Goal: Information Seeking & Learning: Learn about a topic

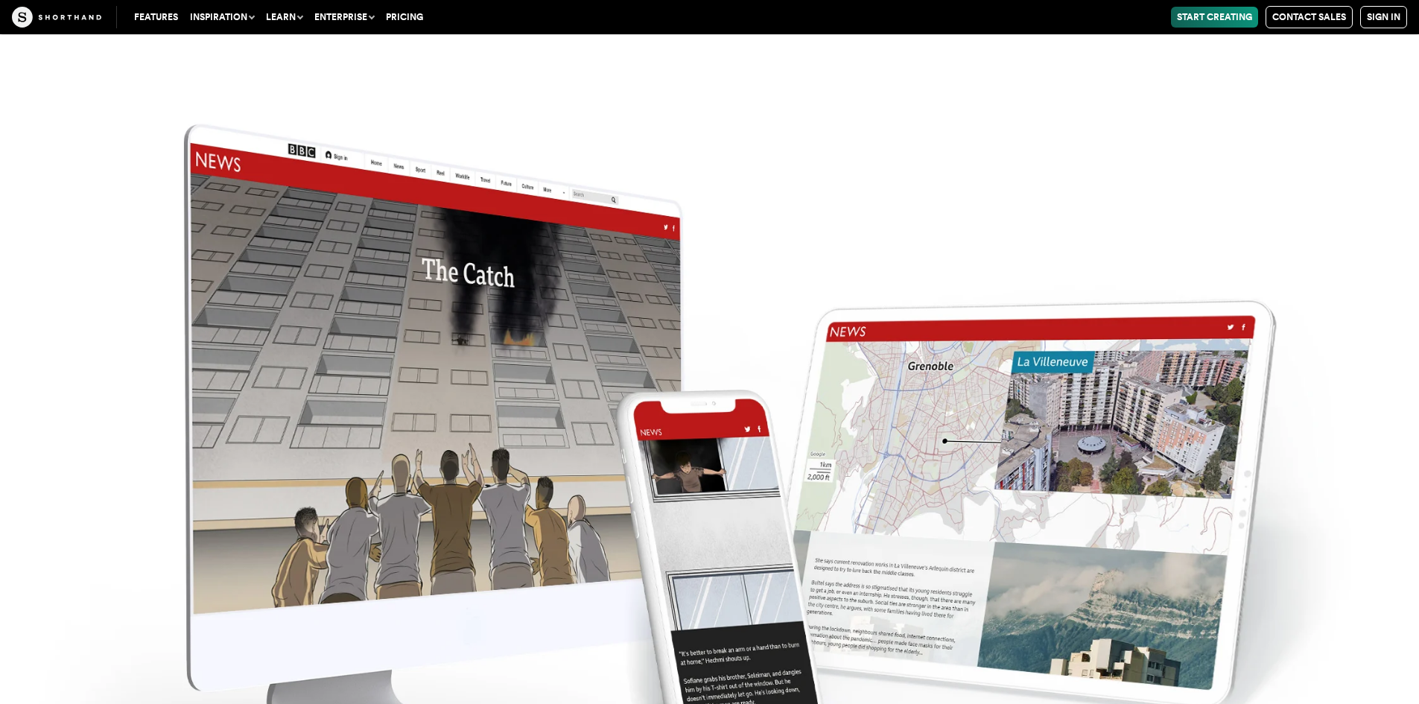
scroll to position [11331, 0]
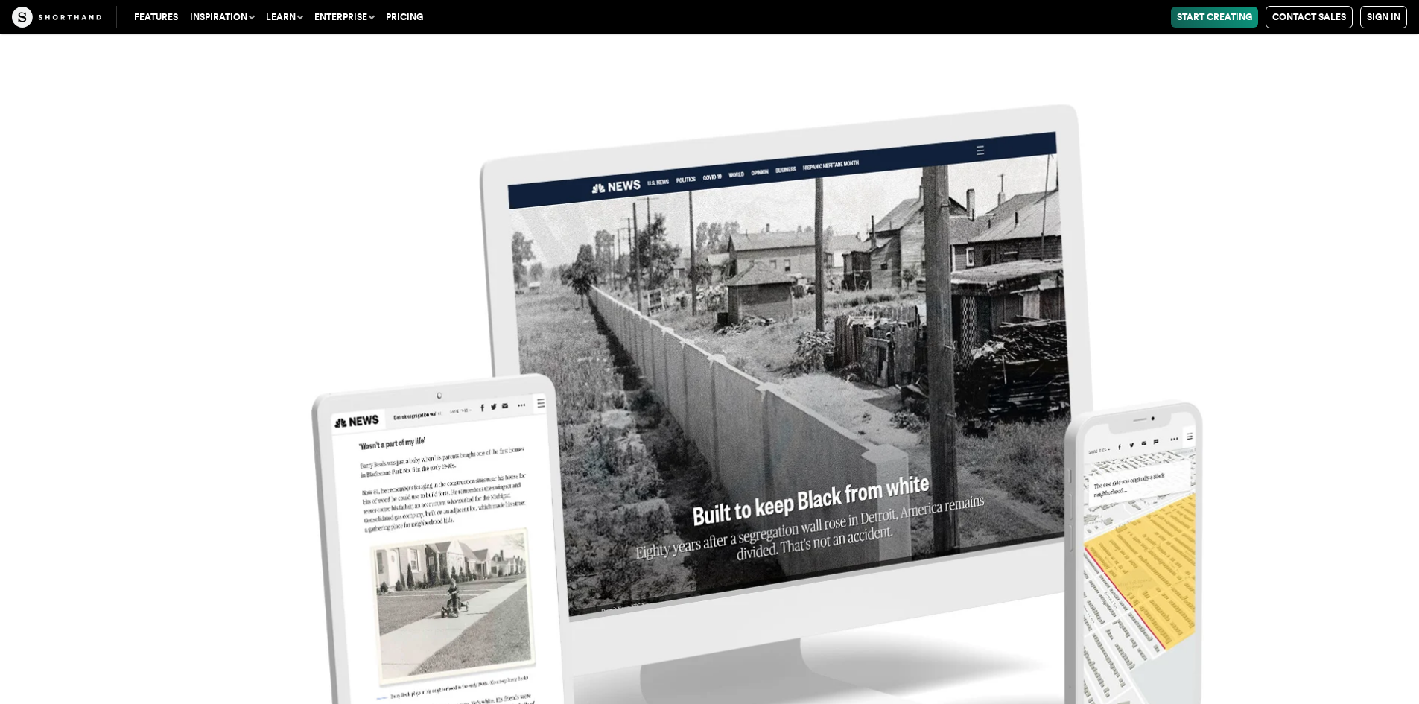
drag, startPoint x: 684, startPoint y: 268, endPoint x: 684, endPoint y: 200, distance: 68.5
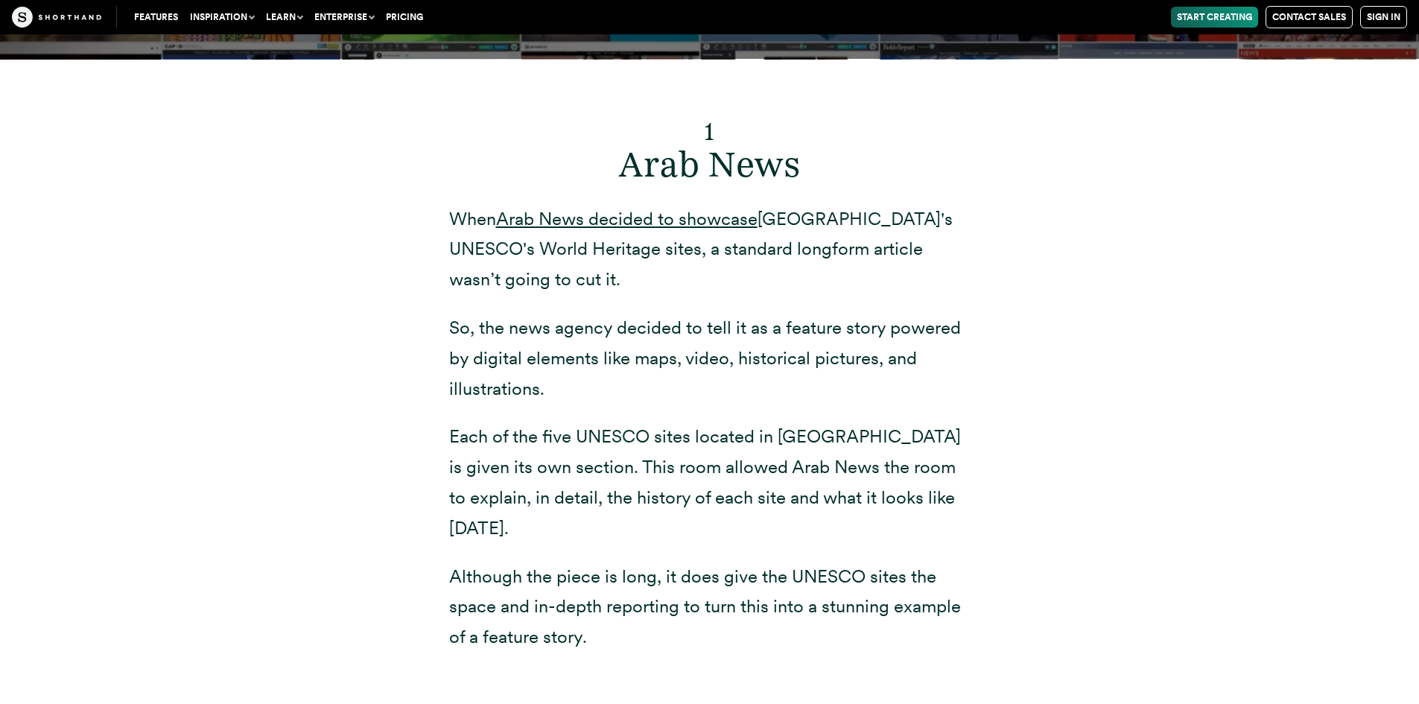
scroll to position [5696, 0]
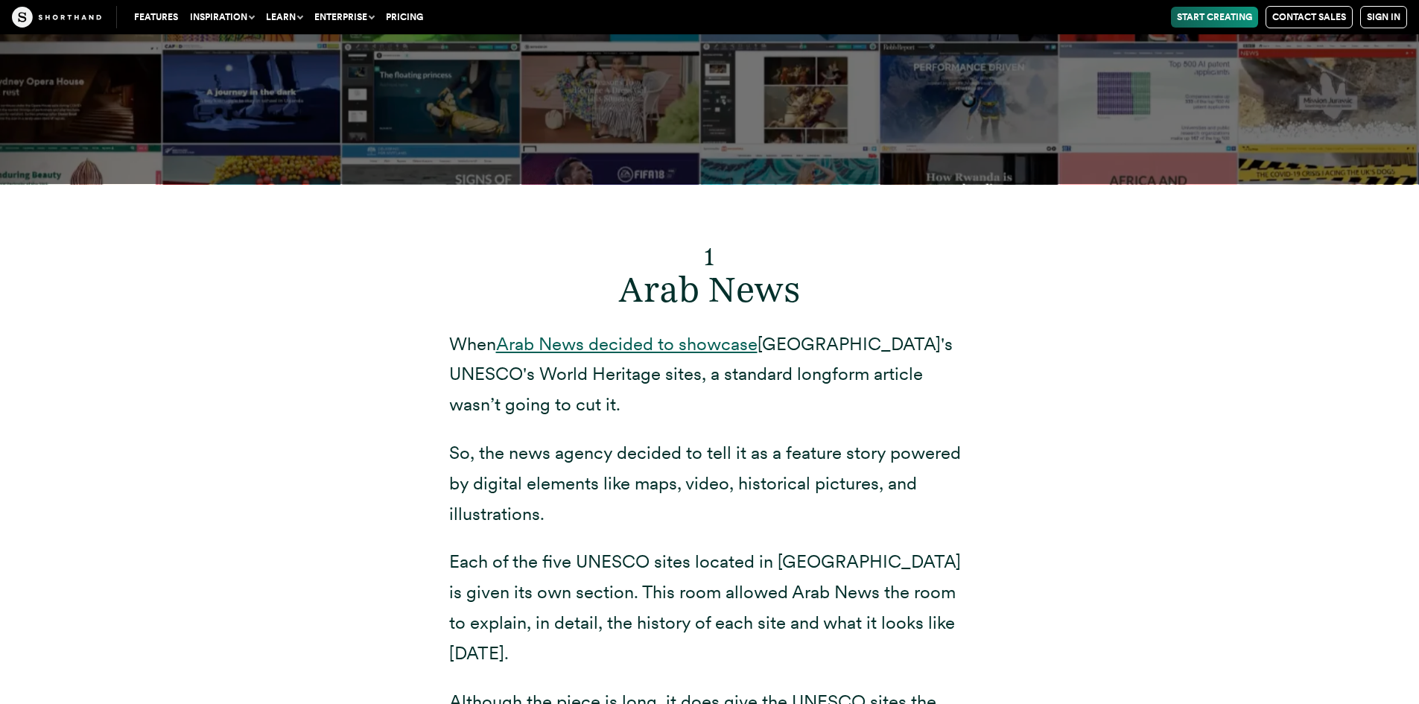
click at [703, 355] on link "Arab News decided to showcase" at bounding box center [626, 344] width 261 height 22
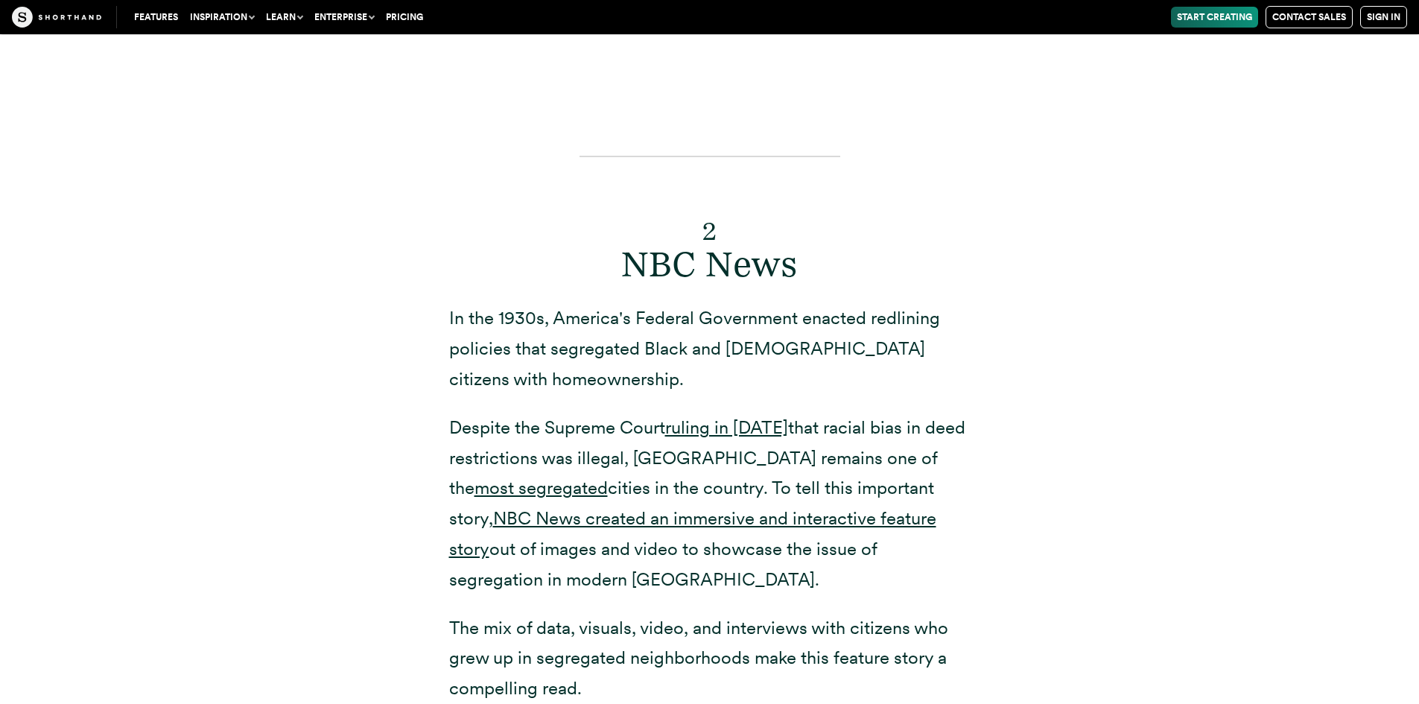
scroll to position [7111, 0]
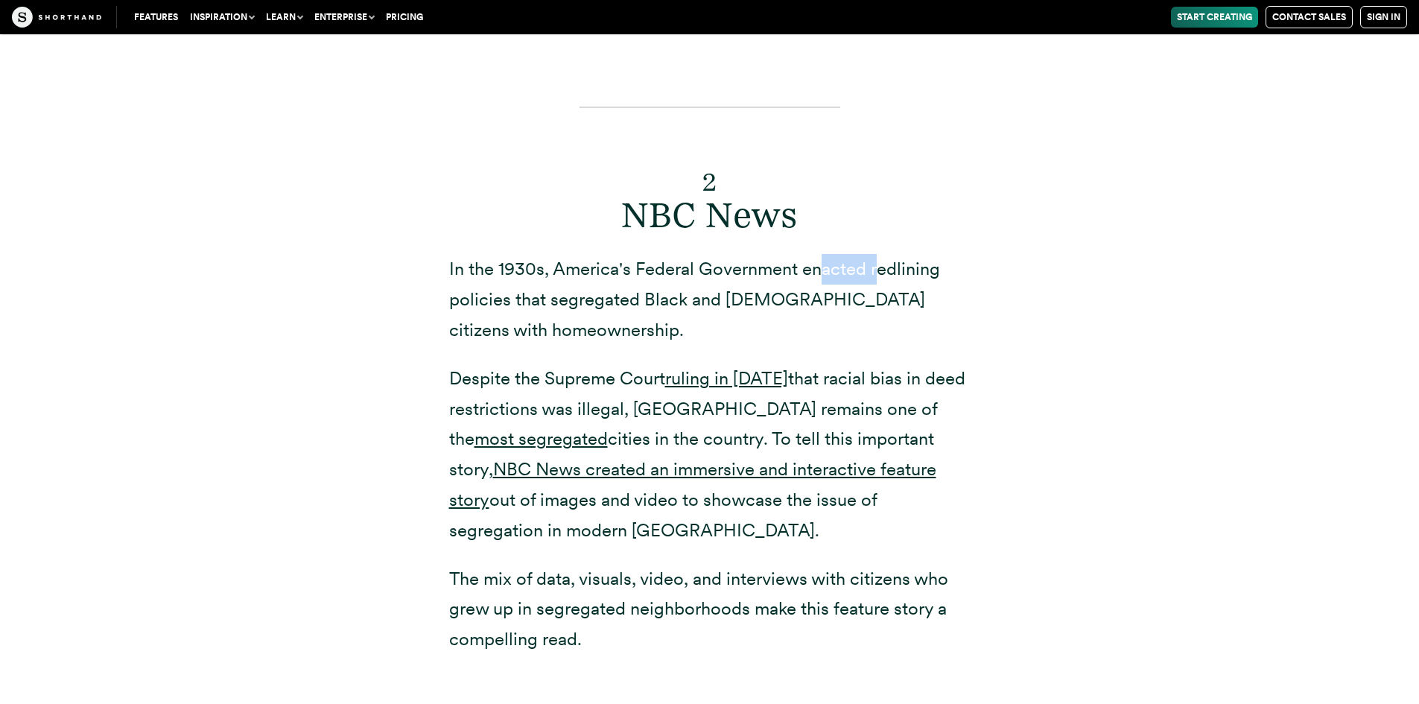
drag, startPoint x: 825, startPoint y: 277, endPoint x: 877, endPoint y: 282, distance: 51.7
click at [877, 282] on p "In the 1930s, America's Federal Government enacted redlining policies that segr…" at bounding box center [709, 299] width 521 height 91
drag, startPoint x: 672, startPoint y: 322, endPoint x: 745, endPoint y: 320, distance: 73.0
click at [745, 320] on p "In the 1930s, America's Federal Government enacted redlining policies that segr…" at bounding box center [709, 299] width 521 height 91
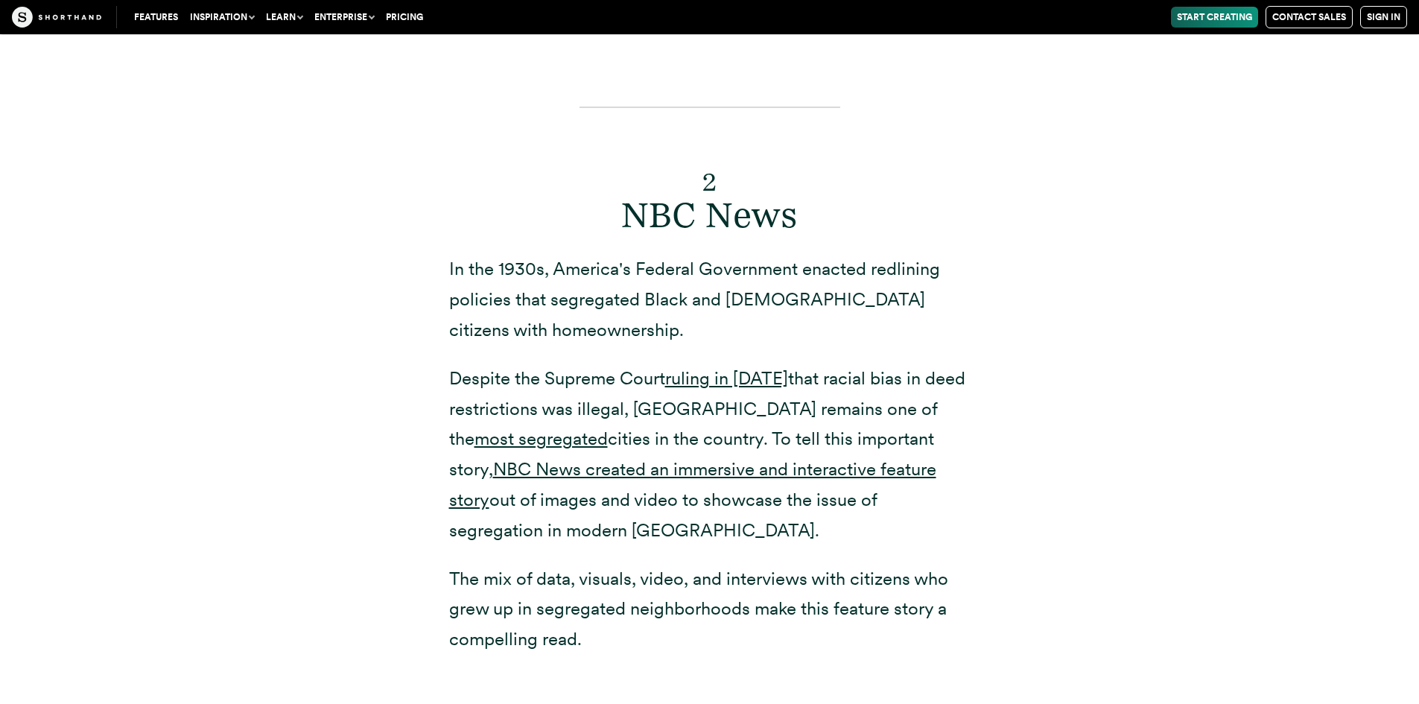
click at [745, 320] on p "In the 1930s, America's Federal Government enacted redlining policies that segr…" at bounding box center [709, 299] width 521 height 91
drag, startPoint x: 534, startPoint y: 380, endPoint x: 641, endPoint y: 381, distance: 107.3
click at [641, 381] on p "Despite the Supreme Court ruling in [DATE] that racial bias in deed restriction…" at bounding box center [709, 454] width 521 height 182
click at [698, 376] on link "ruling in [DATE]" at bounding box center [726, 378] width 123 height 22
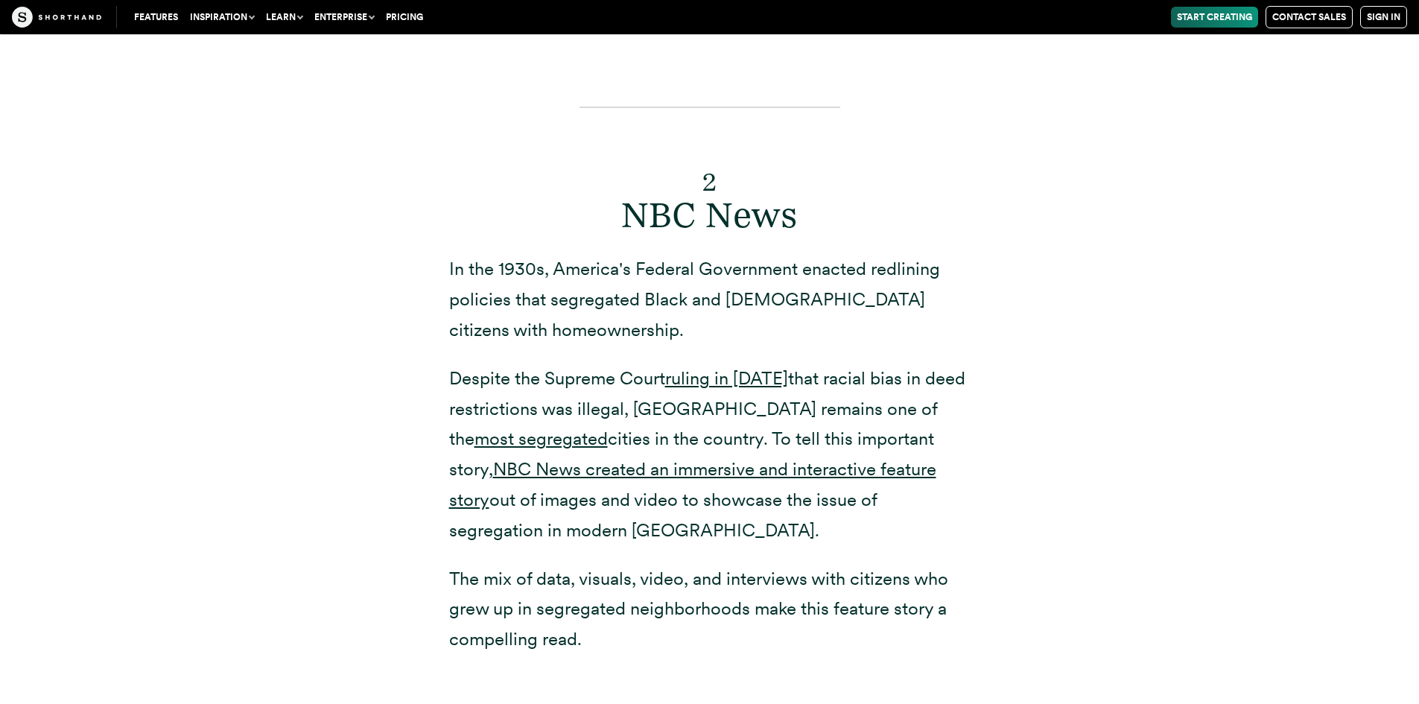
click at [750, 270] on p "In the 1930s, America's Federal Government enacted redlining policies that segr…" at bounding box center [709, 299] width 521 height 91
click at [811, 466] on link "NBC News created an immersive and interactive feature story" at bounding box center [692, 484] width 487 height 52
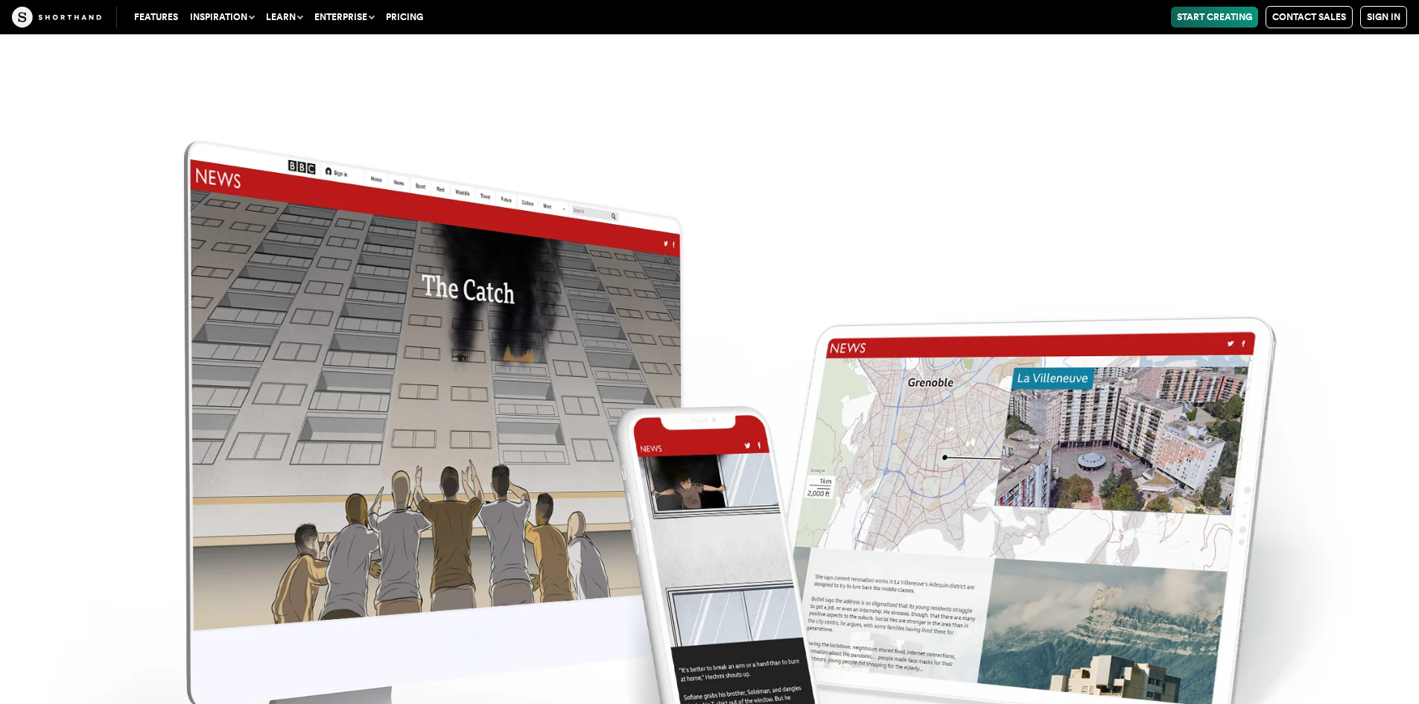
scroll to position [12250, 0]
